Goal: Use online tool/utility: Utilize a website feature to perform a specific function

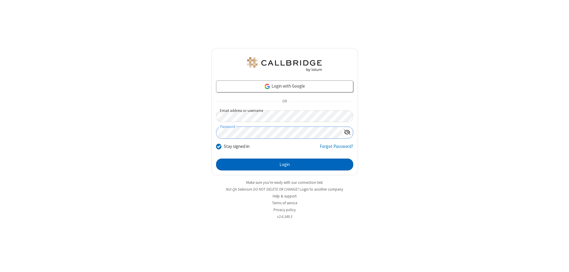
click at [285, 164] on button "Login" at bounding box center [284, 164] width 137 height 12
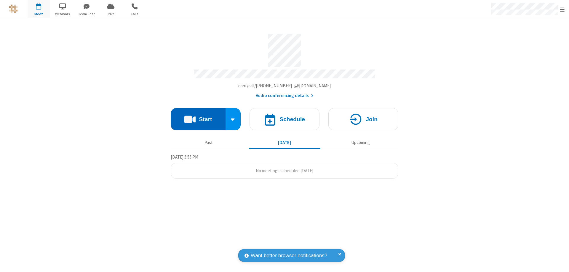
click at [198, 116] on button "Start" at bounding box center [198, 119] width 55 height 22
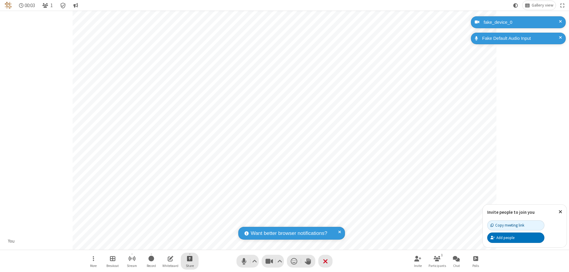
click at [190, 258] on span "Start sharing" at bounding box center [190, 257] width 6 height 7
click at [189, 222] on span "Share additional camera" at bounding box center [193, 223] width 44 height 5
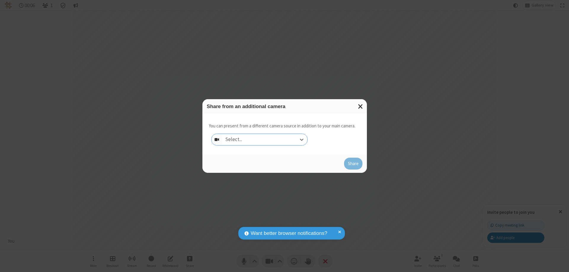
click at [265, 139] on div "Select..." at bounding box center [264, 139] width 85 height 11
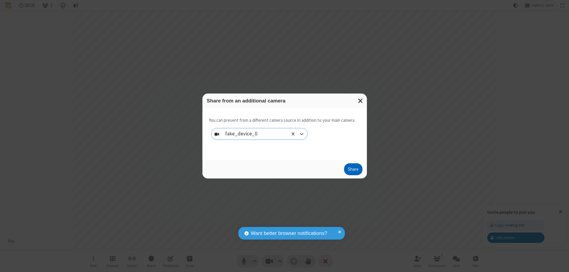
click at [353, 170] on button "Share" at bounding box center [353, 169] width 18 height 12
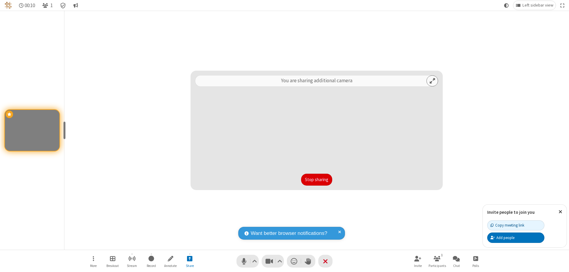
click at [317, 179] on button "Stop sharing" at bounding box center [316, 179] width 31 height 12
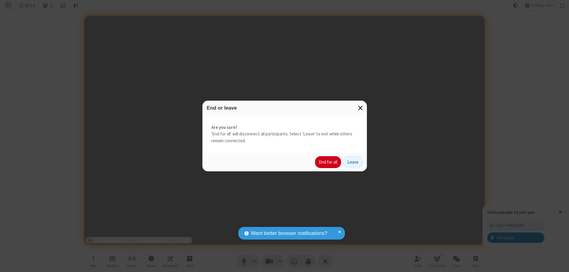
click at [328, 162] on button "End for all" at bounding box center [328, 162] width 26 height 12
